Goal: Navigation & Orientation: Find specific page/section

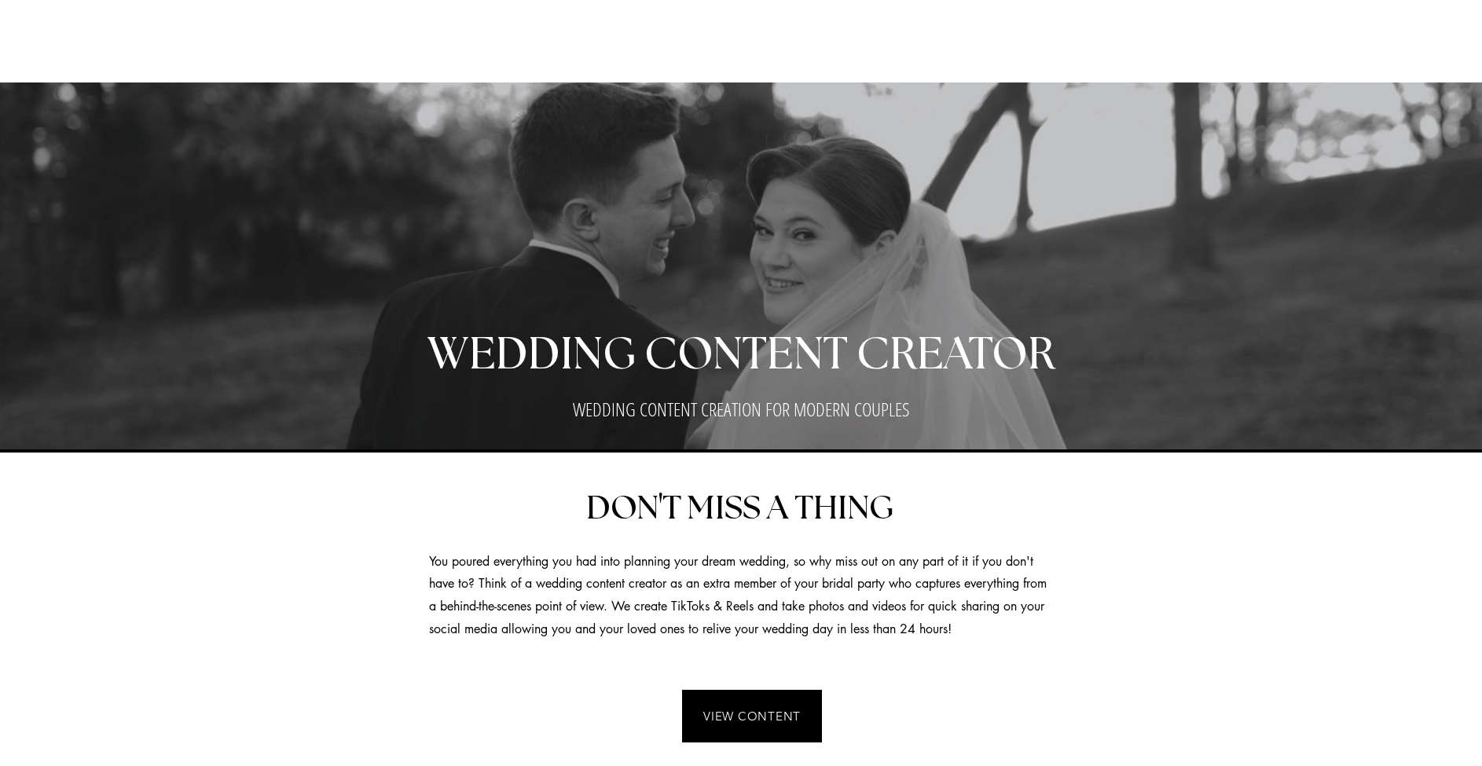
scroll to position [2855, 0]
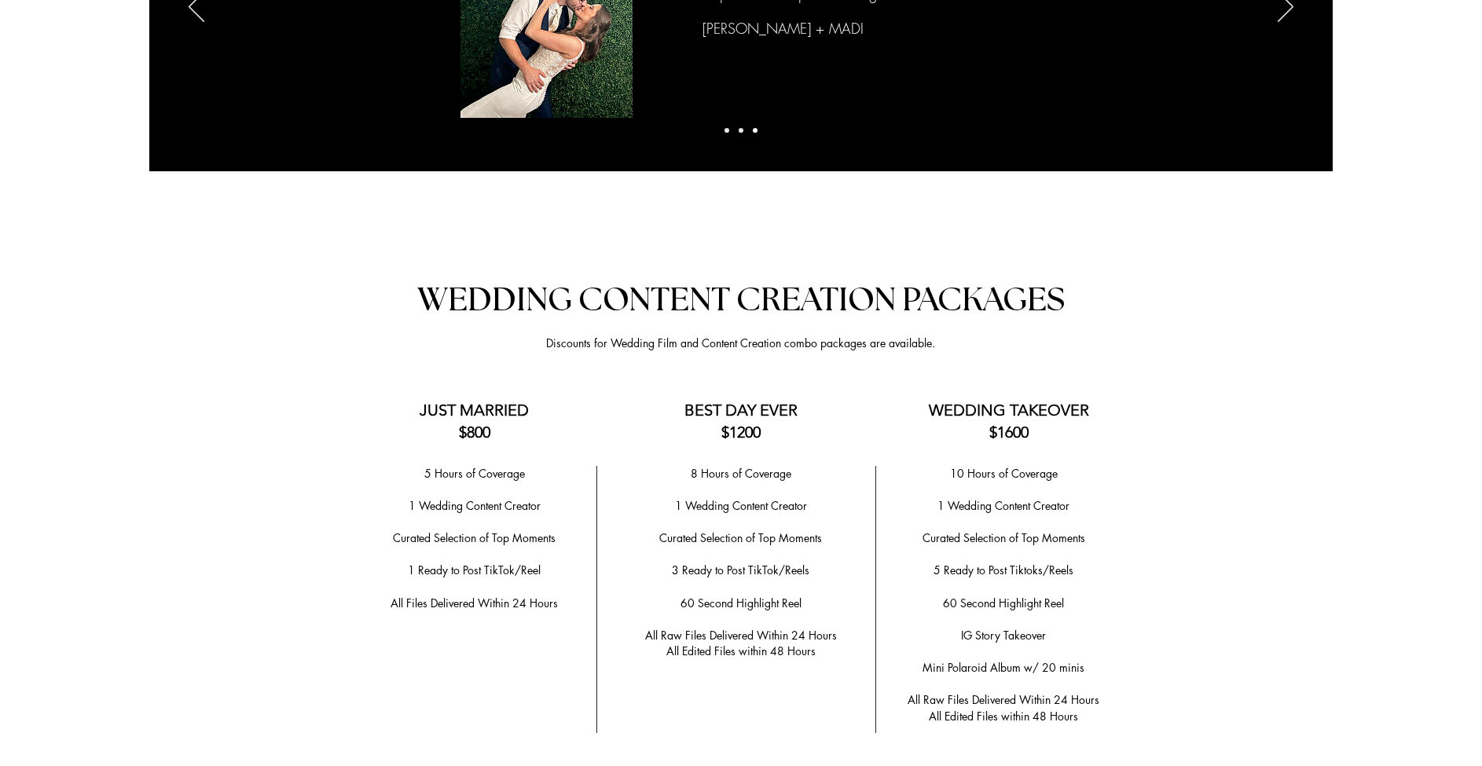
drag, startPoint x: 0, startPoint y: 0, endPoint x: 1242, endPoint y: 492, distance: 1335.7
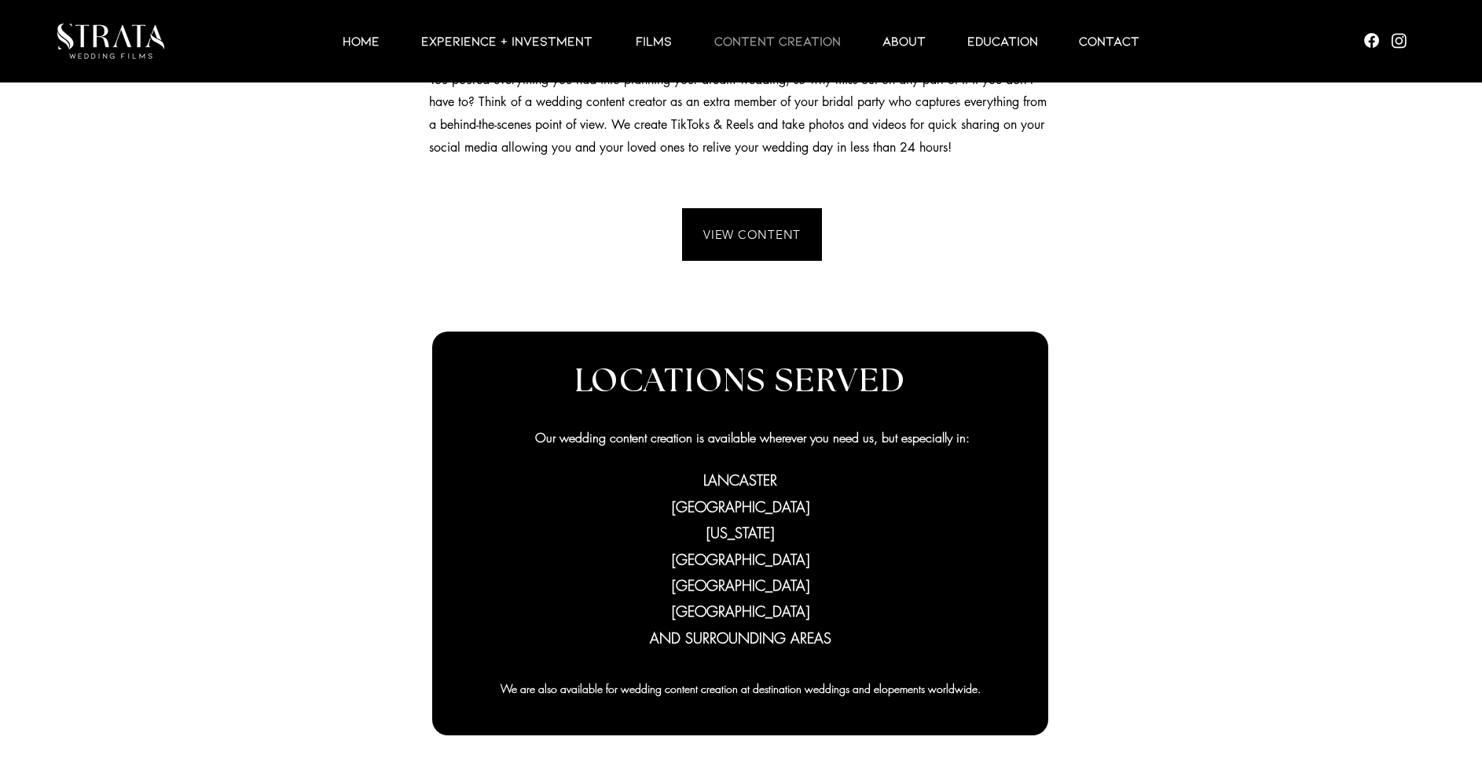
scroll to position [0, 0]
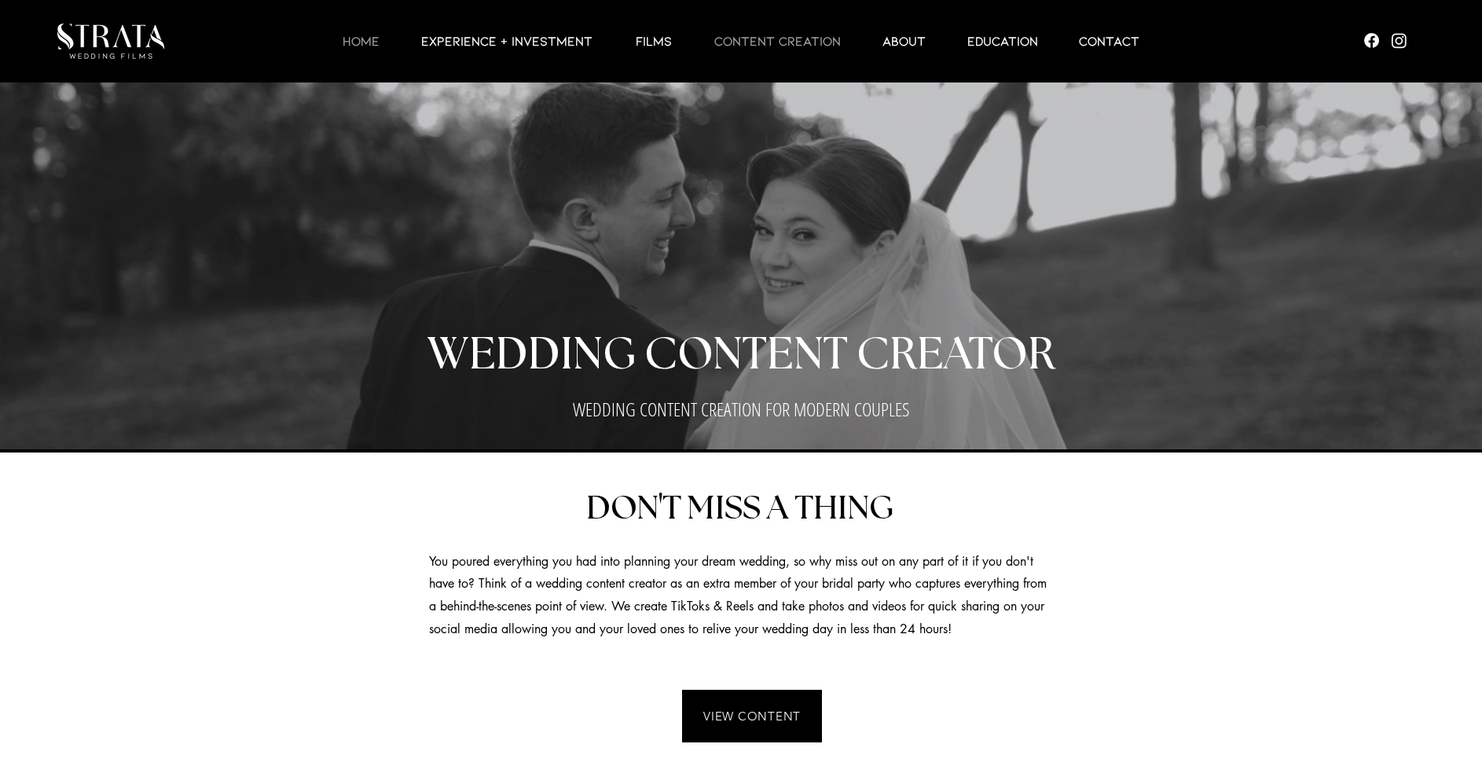
click at [365, 39] on p "HOME" at bounding box center [361, 40] width 53 height 19
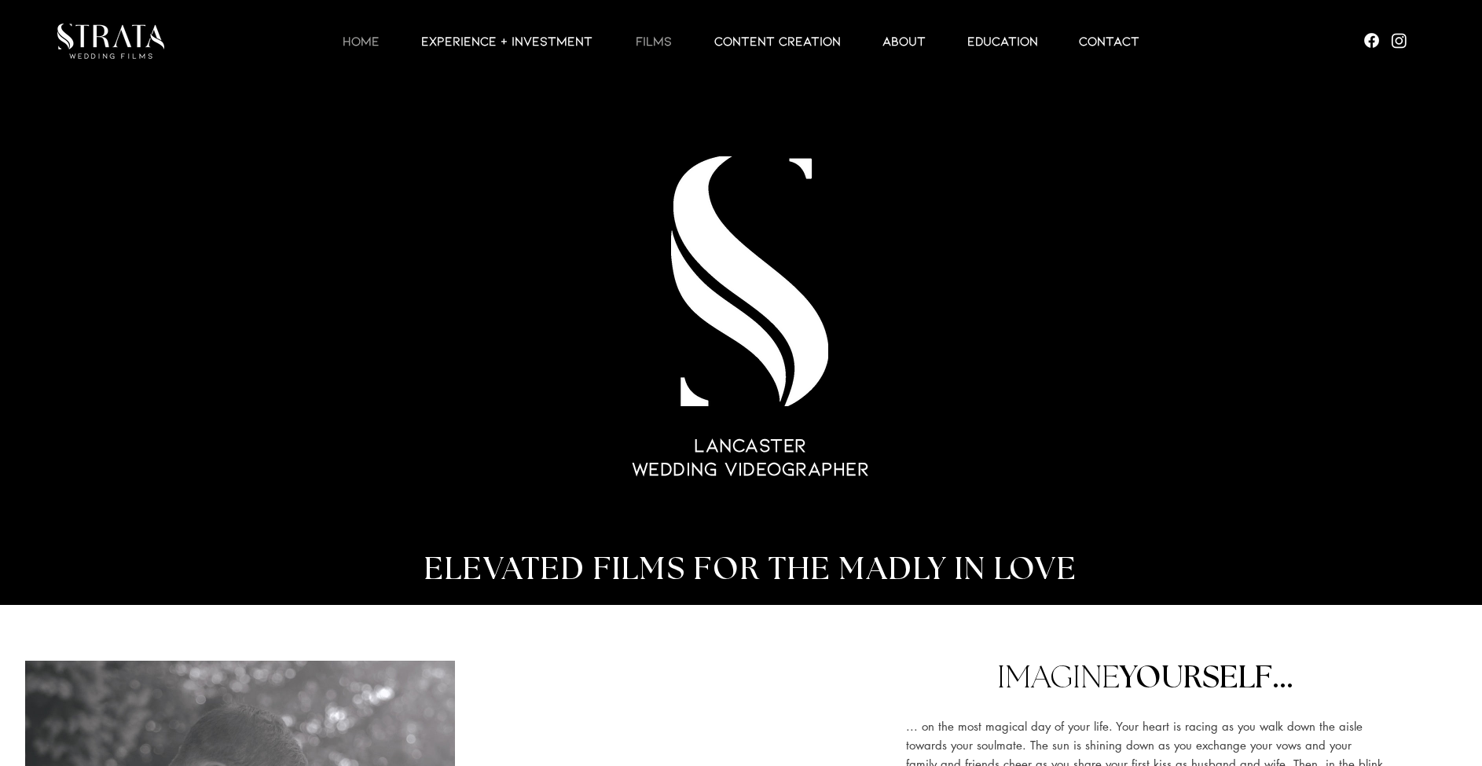
click at [659, 36] on p "Films" at bounding box center [654, 40] width 52 height 19
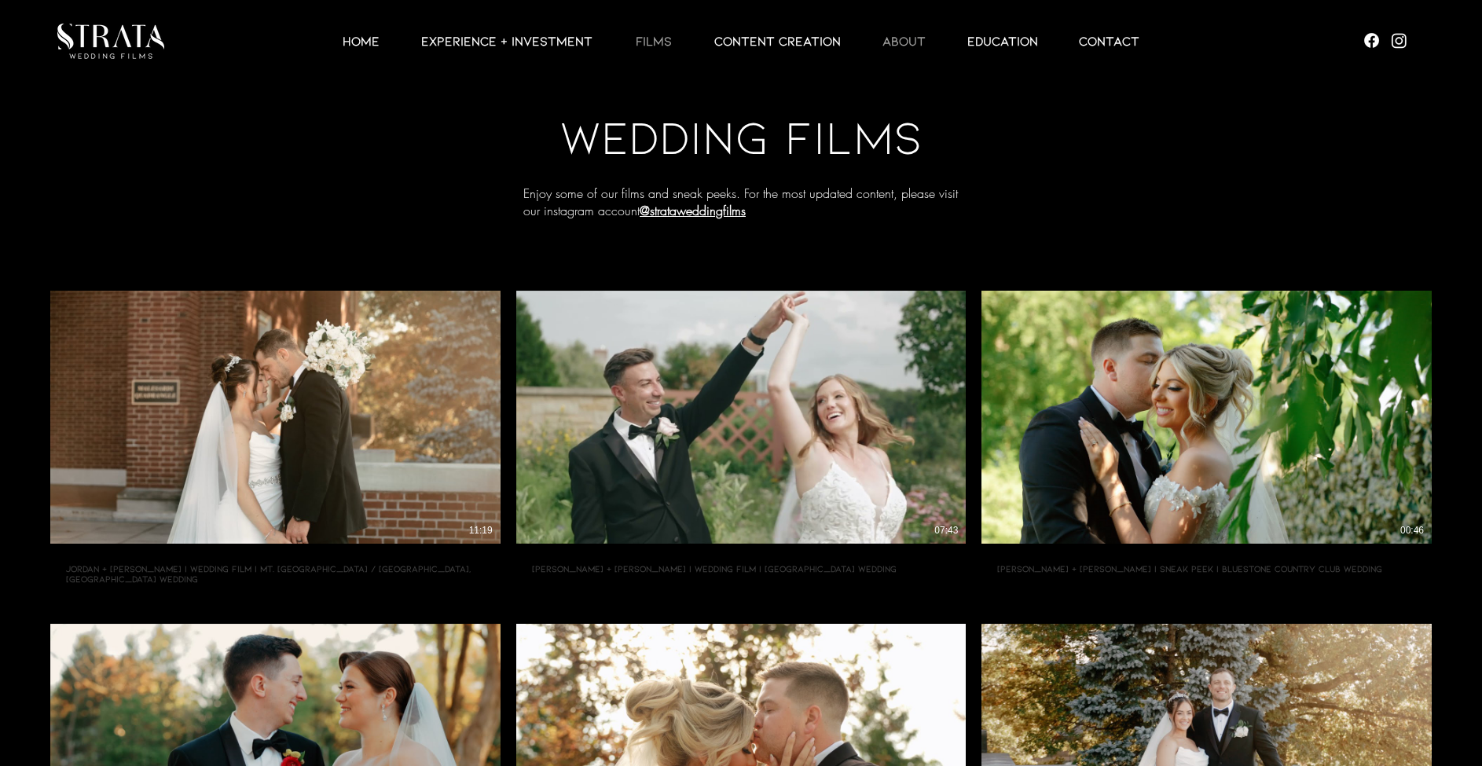
click at [892, 39] on p "ABOUT" at bounding box center [904, 40] width 59 height 19
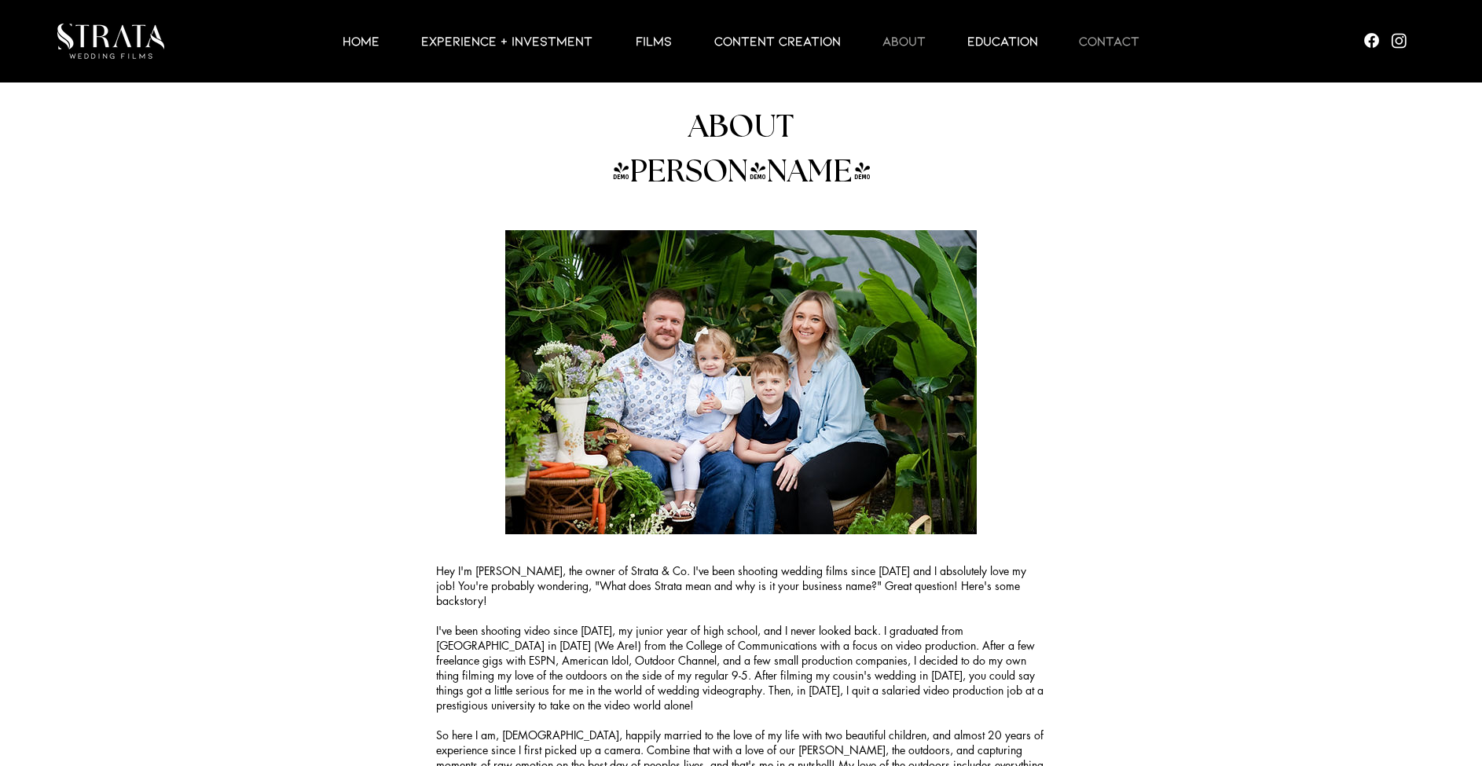
click at [1136, 40] on p "Contact" at bounding box center [1109, 40] width 76 height 19
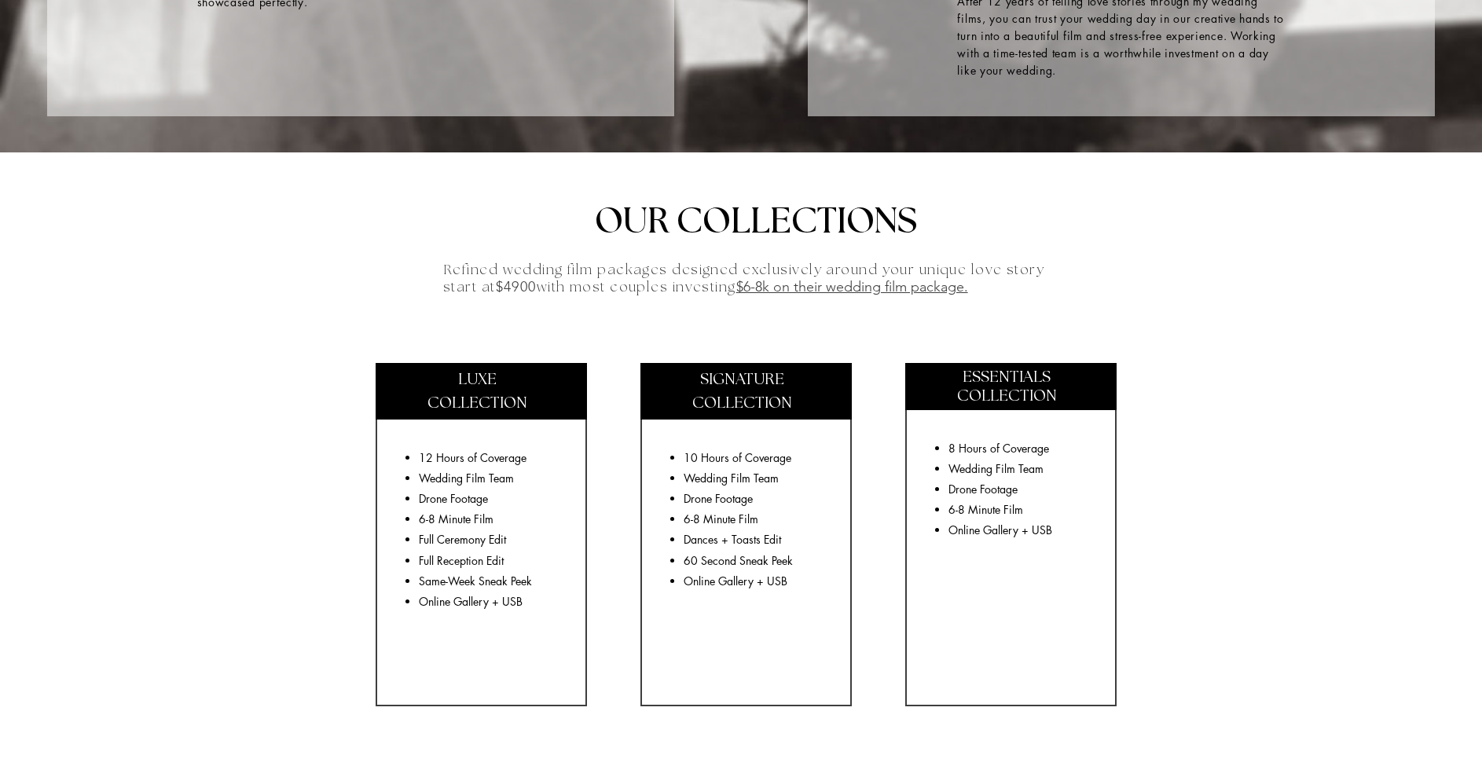
scroll to position [2510, 0]
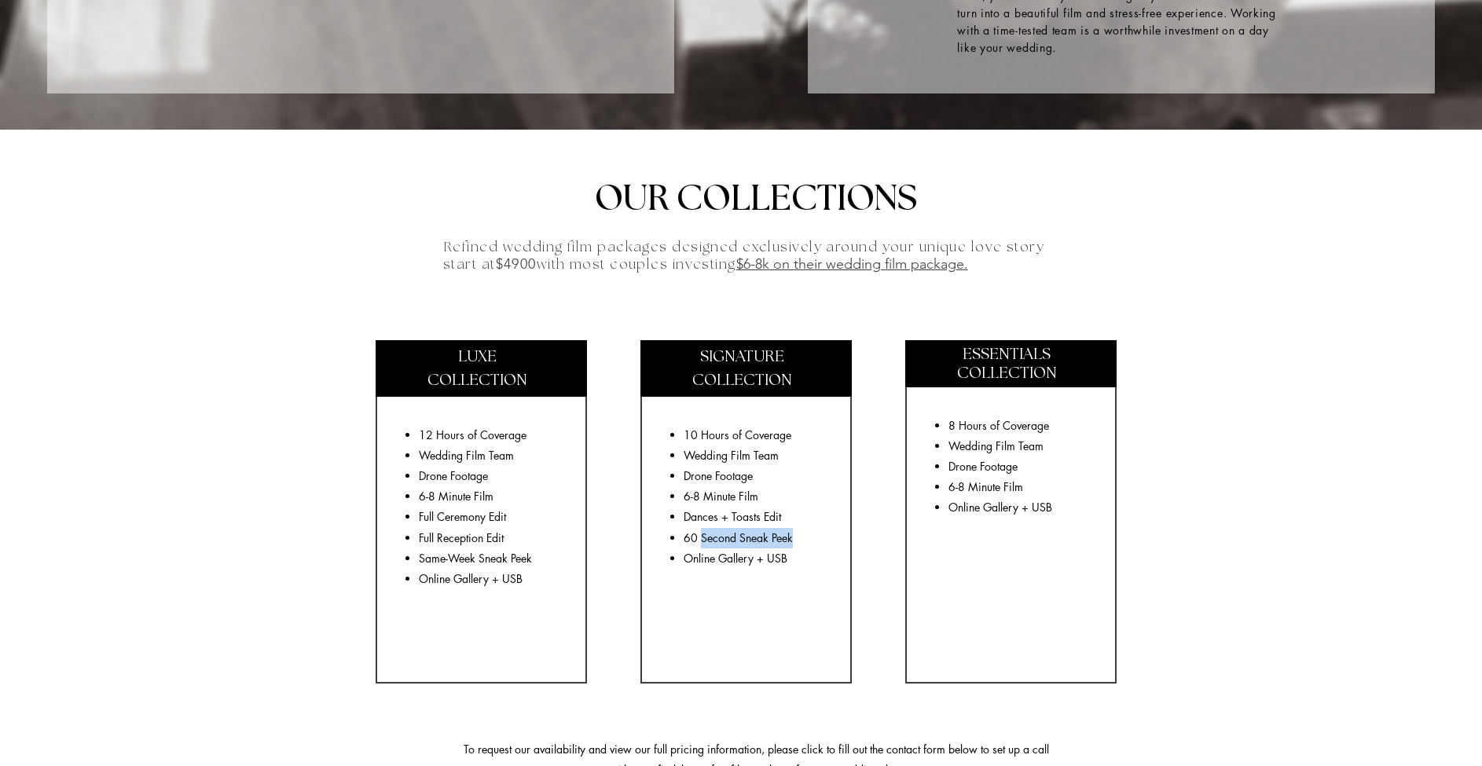
drag, startPoint x: 702, startPoint y: 532, endPoint x: 802, endPoint y: 528, distance: 99.9
click at [802, 528] on p "60 Second Sneak Peek" at bounding box center [756, 538] width 144 height 20
copy span "Second Sneak Peek"
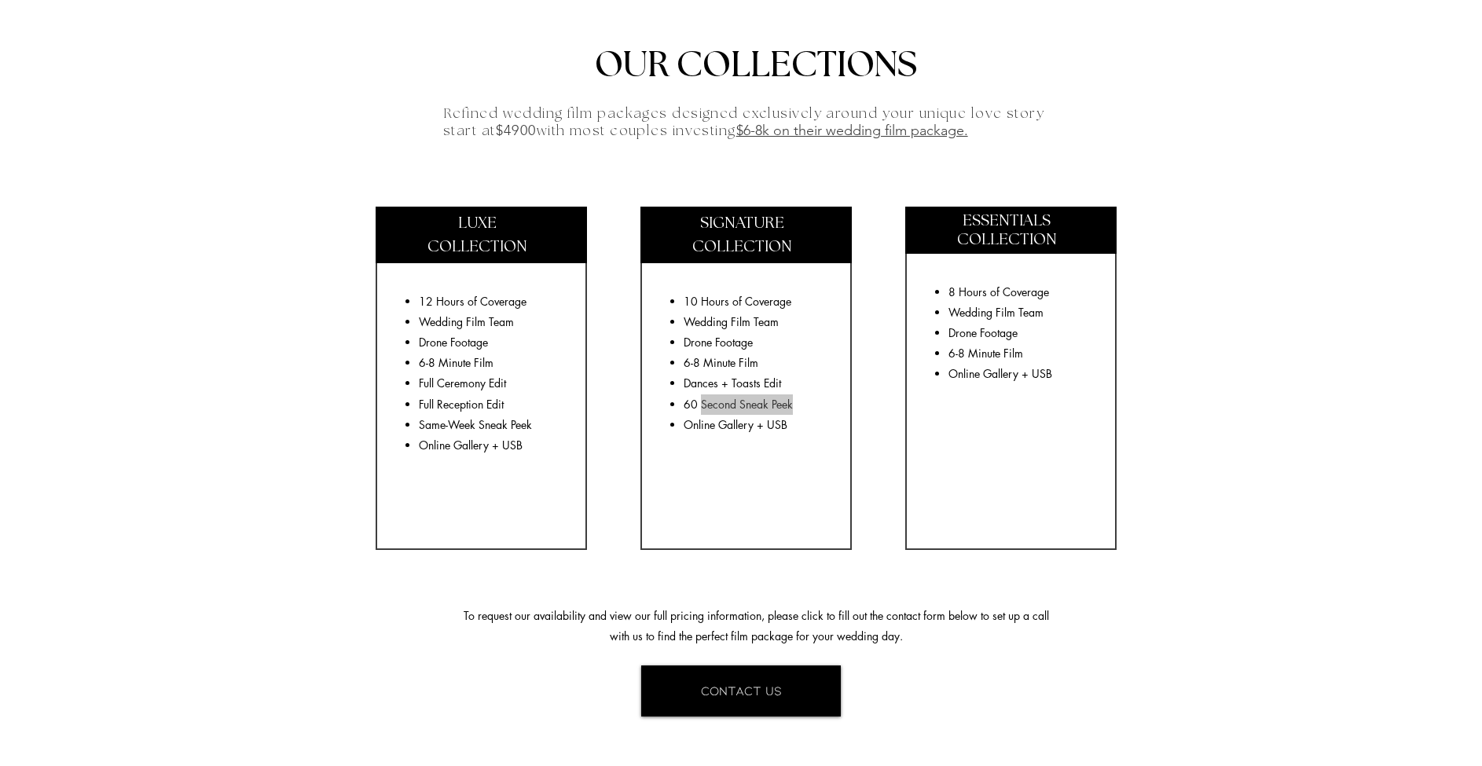
scroll to position [2774, 0]
